Goal: Entertainment & Leisure: Consume media (video, audio)

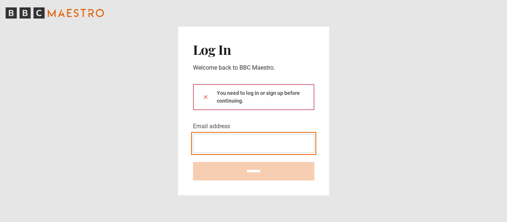
click at [238, 147] on input "Email address" at bounding box center [253, 143] width 121 height 19
type input "**********"
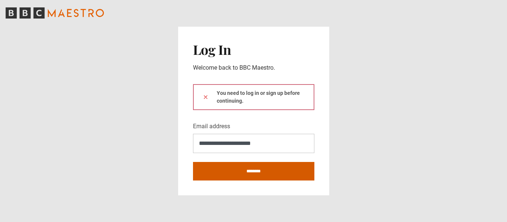
click at [264, 172] on input "********" at bounding box center [253, 171] width 121 height 19
type input "**********"
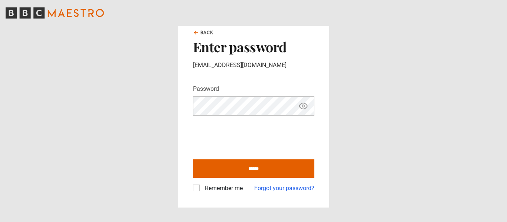
click at [193, 160] on input "******" at bounding box center [253, 169] width 121 height 19
type input "**********"
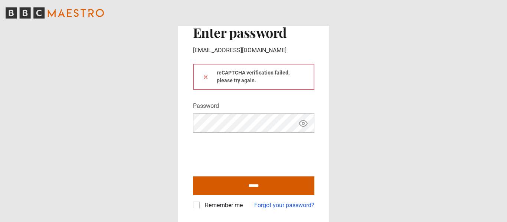
click at [220, 184] on input "******" at bounding box center [253, 186] width 121 height 19
type input "**********"
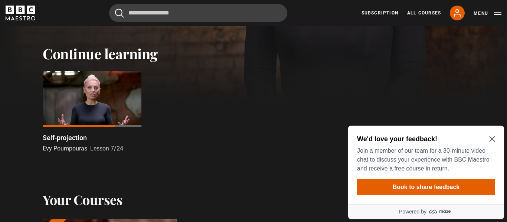
click at [493, 139] on icon "Close Maze Prompt" at bounding box center [492, 139] width 6 height 6
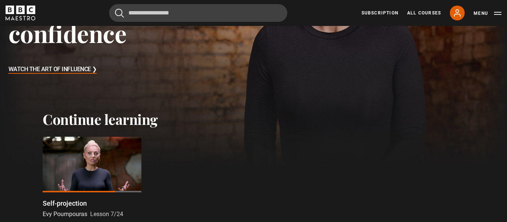
scroll to position [155, 0]
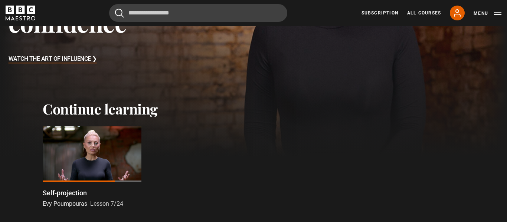
click at [68, 142] on div at bounding box center [92, 155] width 99 height 56
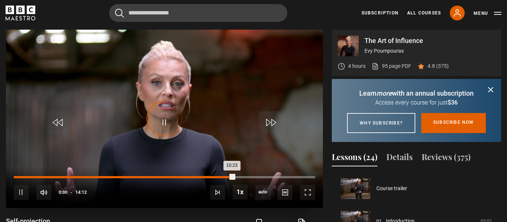
click at [17, 178] on div "10:23" at bounding box center [124, 177] width 221 height 2
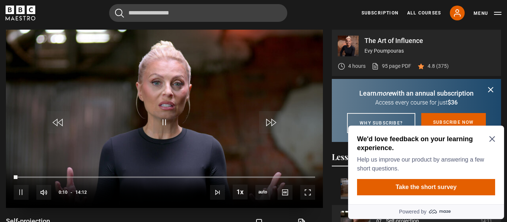
scroll to position [0, 0]
click at [23, 195] on span "Video Player" at bounding box center [21, 192] width 15 height 15
click at [168, 121] on span "Video Player" at bounding box center [164, 122] width 22 height 22
drag, startPoint x: 17, startPoint y: 178, endPoint x: 7, endPoint y: 179, distance: 10.4
click at [7, 179] on div "10s Skip Back 10 seconds Play 10s Skip Forward 10 seconds Loaded : 8.22% 00:00 …" at bounding box center [164, 187] width 317 height 41
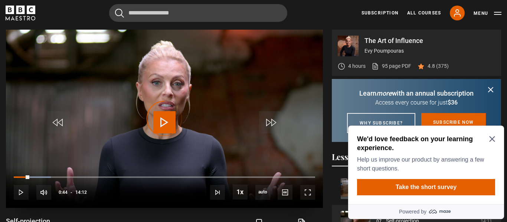
drag, startPoint x: 29, startPoint y: 178, endPoint x: 7, endPoint y: 177, distance: 22.3
click at [7, 177] on div "10s Skip Back 10 seconds Play 10s Skip Forward 10 seconds Loaded : 12.34% 00:11…" at bounding box center [164, 187] width 317 height 41
click at [15, 178] on div "10s Skip Back 10 seconds Pause 10s Skip Forward 10 seconds Loaded : 1.76% 00:05…" at bounding box center [164, 187] width 317 height 41
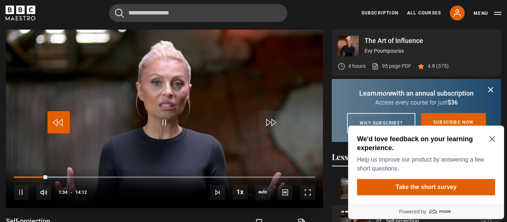
click at [54, 123] on span "Video Player" at bounding box center [59, 122] width 22 height 22
click at [57, 118] on span "Video Player" at bounding box center [59, 122] width 22 height 22
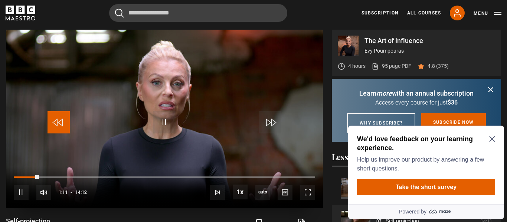
click at [57, 118] on span "Video Player" at bounding box center [59, 122] width 22 height 22
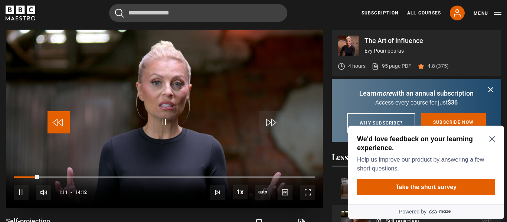
click at [57, 118] on span "Video Player" at bounding box center [59, 122] width 22 height 22
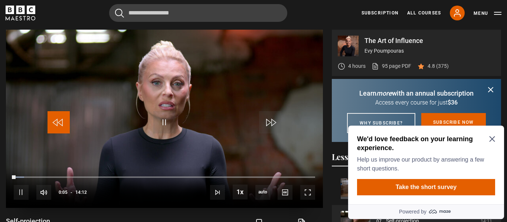
click at [57, 118] on span "Video Player" at bounding box center [59, 122] width 22 height 22
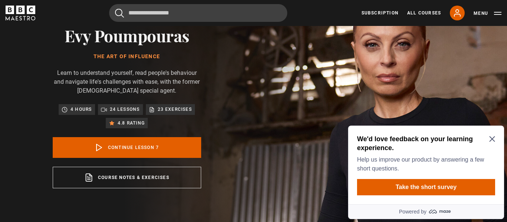
scroll to position [57, 0]
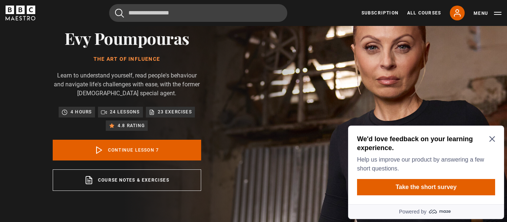
click at [57, 118] on div "4 hours 24 lessons 23 exercises 4.8 rating" at bounding box center [126, 119] width 141 height 24
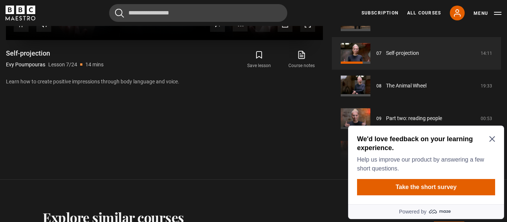
scroll to position [475, 0]
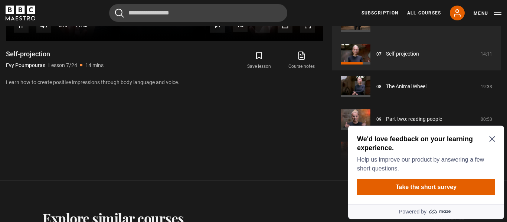
click at [387, 25] on link "Self-confidence" at bounding box center [403, 21] width 35 height 8
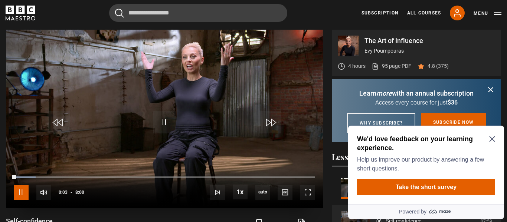
click at [27, 196] on span "Video Player" at bounding box center [21, 192] width 15 height 15
click at [172, 126] on span "Video Player" at bounding box center [164, 122] width 22 height 22
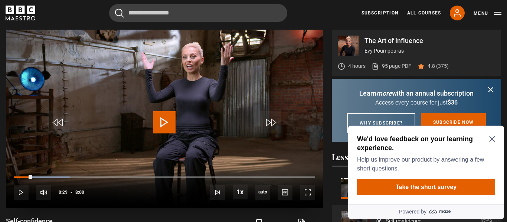
click at [171, 125] on span "Video Player" at bounding box center [164, 122] width 22 height 22
drag, startPoint x: 40, startPoint y: 178, endPoint x: 0, endPoint y: 180, distance: 39.8
click at [0, 180] on div "The Art of Influence Evy Poumpouras 4 hours 95 page PDF (opens in new tab) 4.8 …" at bounding box center [253, 181] width 507 height 303
click at [166, 119] on span "Video Player" at bounding box center [164, 122] width 22 height 22
click at [165, 119] on span "Video Player" at bounding box center [164, 122] width 22 height 22
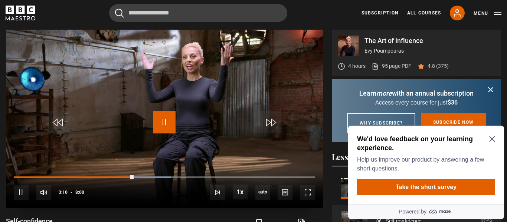
click at [172, 117] on span "Video Player" at bounding box center [164, 122] width 22 height 22
click at [491, 139] on icon "Close Maze Prompt" at bounding box center [492, 139] width 6 height 6
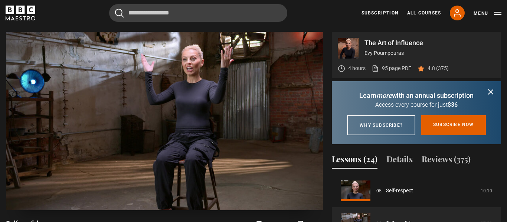
scroll to position [306, 0]
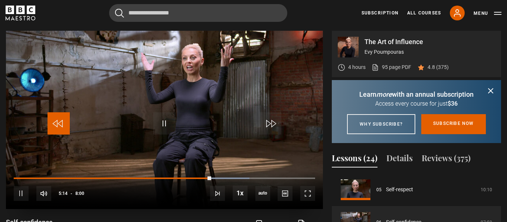
click at [55, 117] on span "Video Player" at bounding box center [59, 124] width 22 height 22
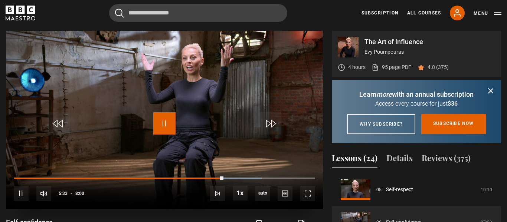
click at [170, 128] on span "Video Player" at bounding box center [164, 124] width 22 height 22
